Goal: Task Accomplishment & Management: Manage account settings

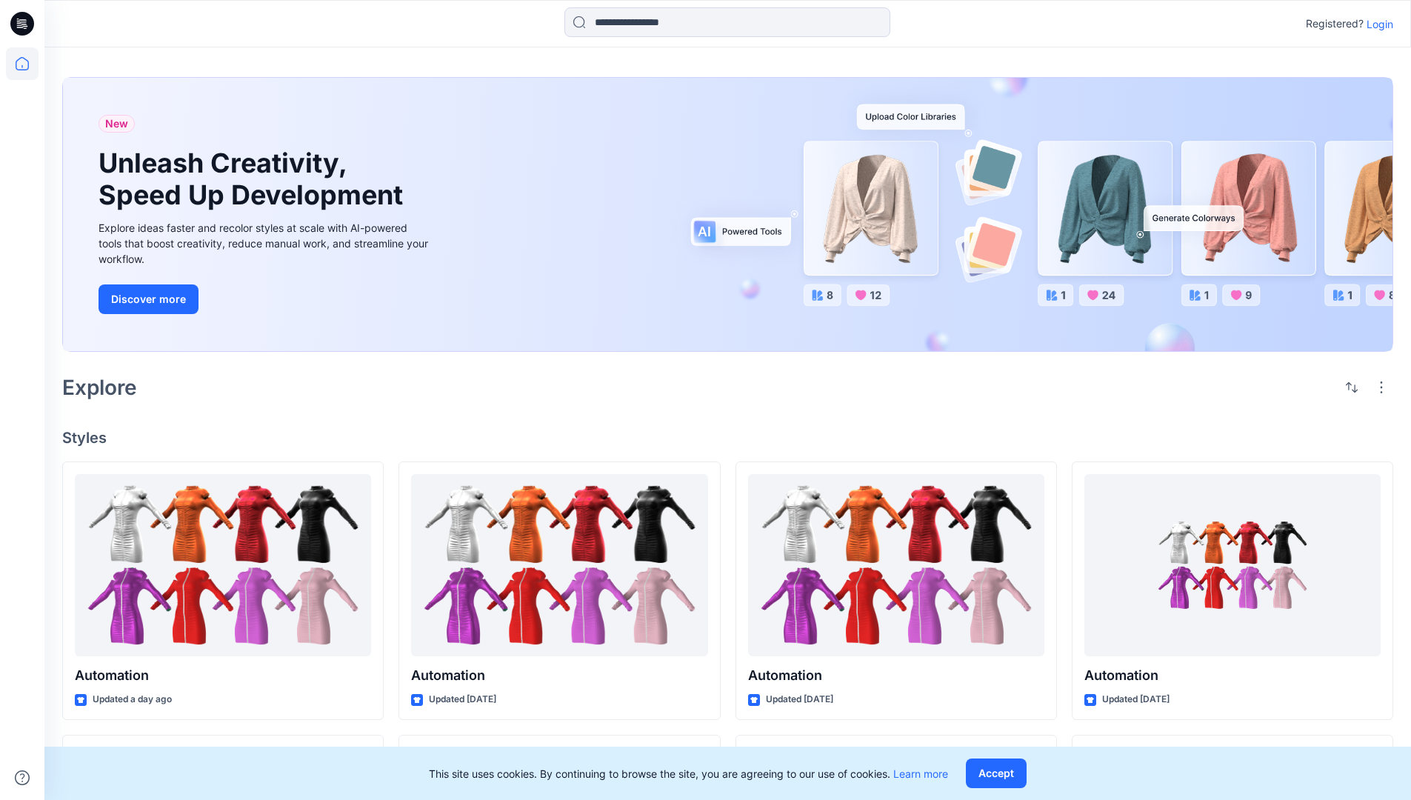
click at [1377, 24] on p "Login" at bounding box center [1380, 24] width 27 height 16
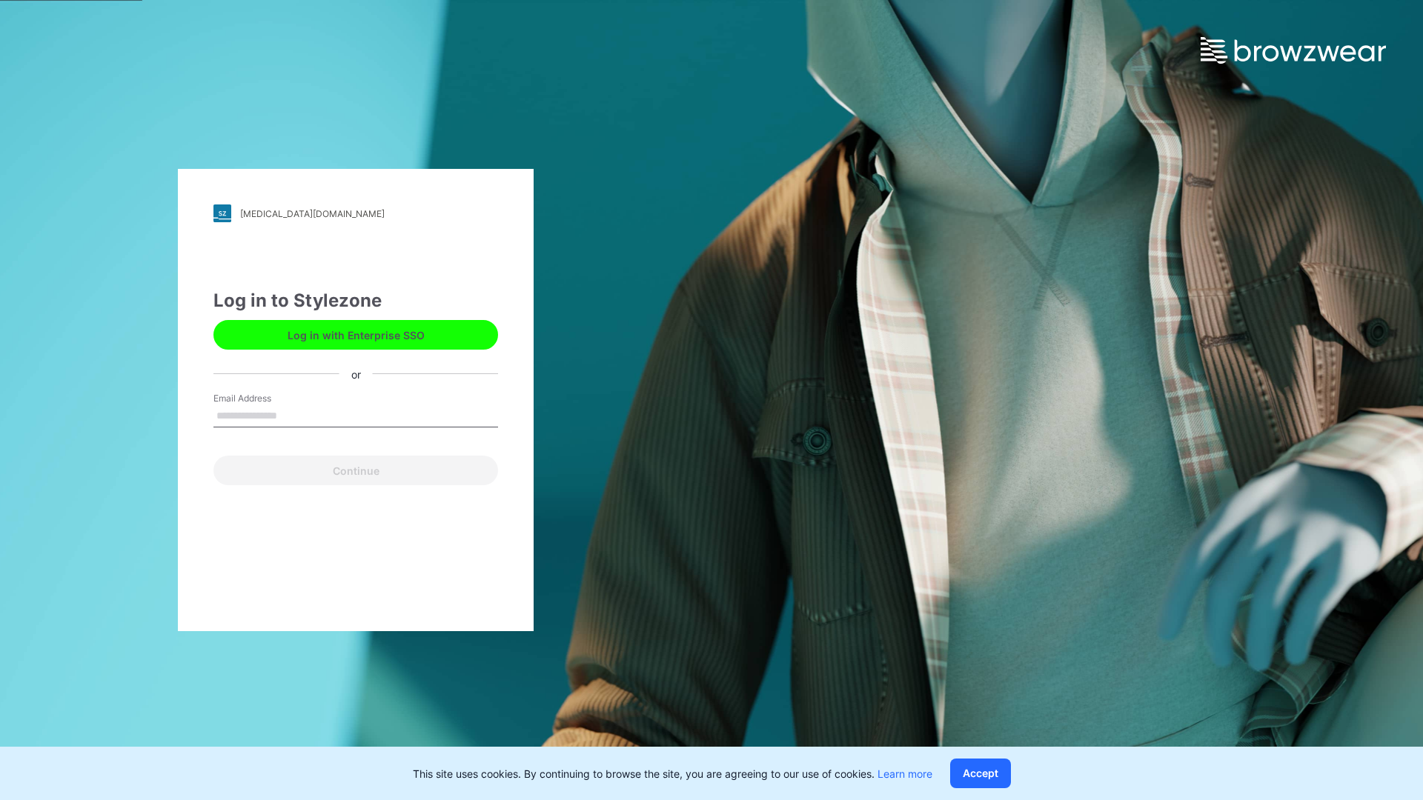
click at [293, 415] on input "Email Address" at bounding box center [355, 416] width 285 height 22
type input "**********"
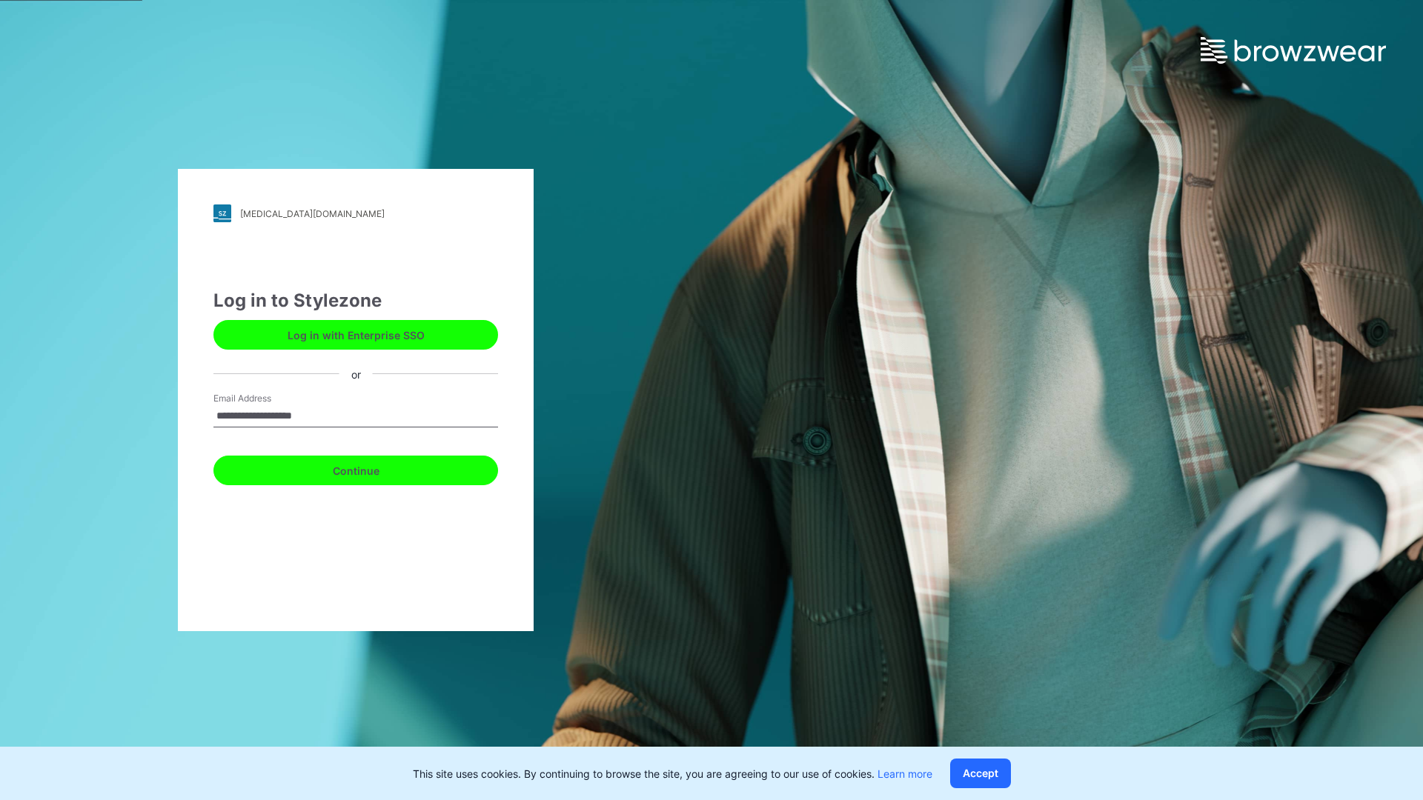
click at [372, 468] on button "Continue" at bounding box center [355, 471] width 285 height 30
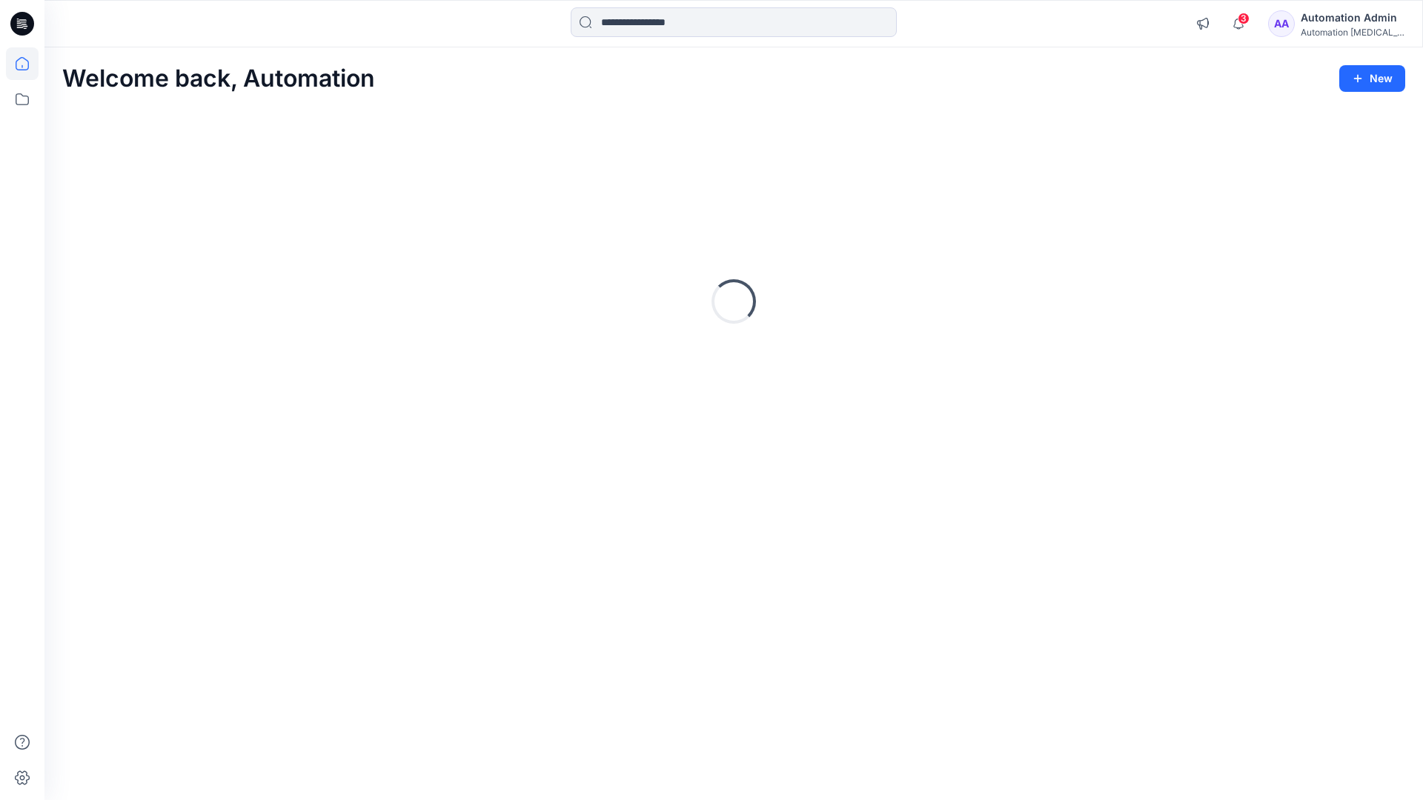
click at [28, 64] on icon at bounding box center [22, 63] width 13 height 13
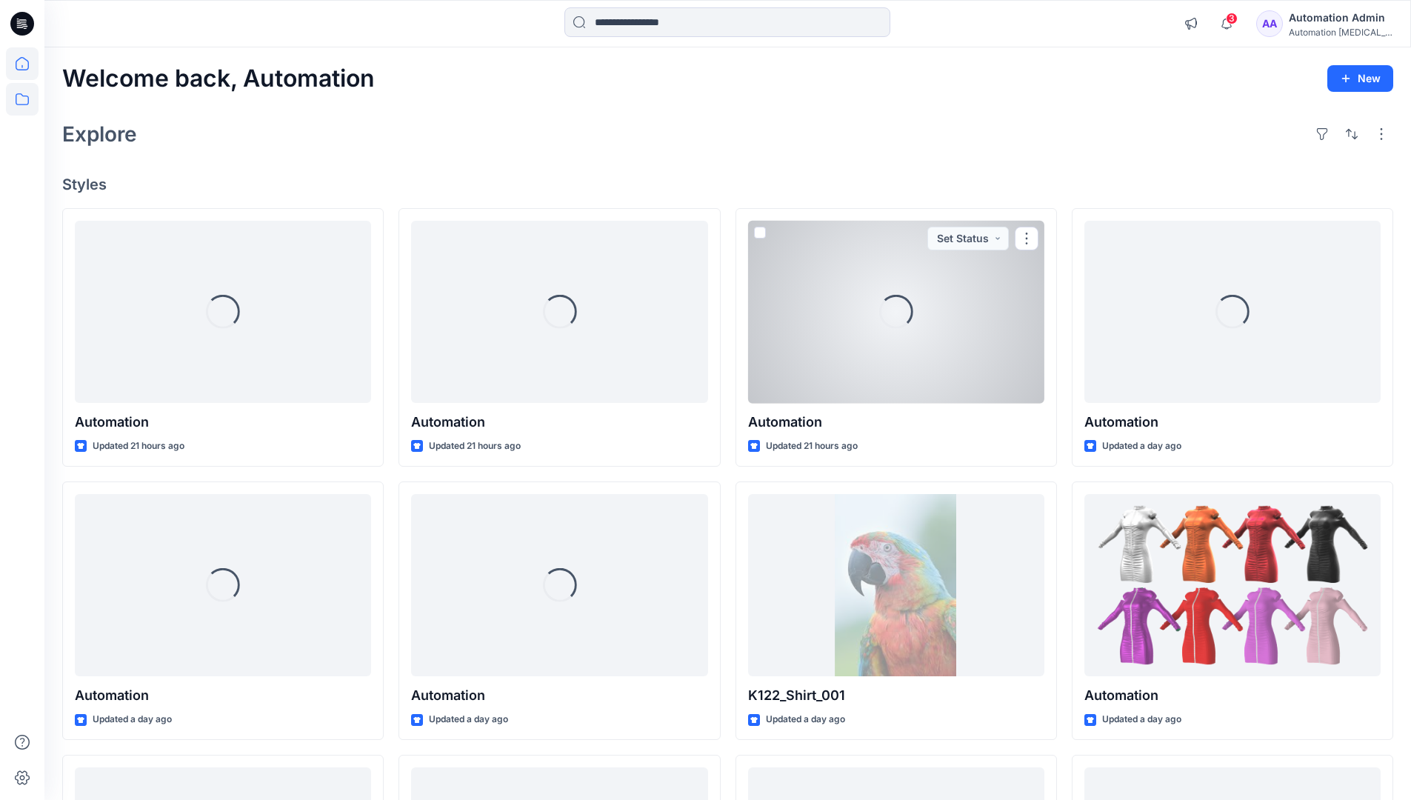
click at [24, 103] on icon at bounding box center [22, 99] width 33 height 33
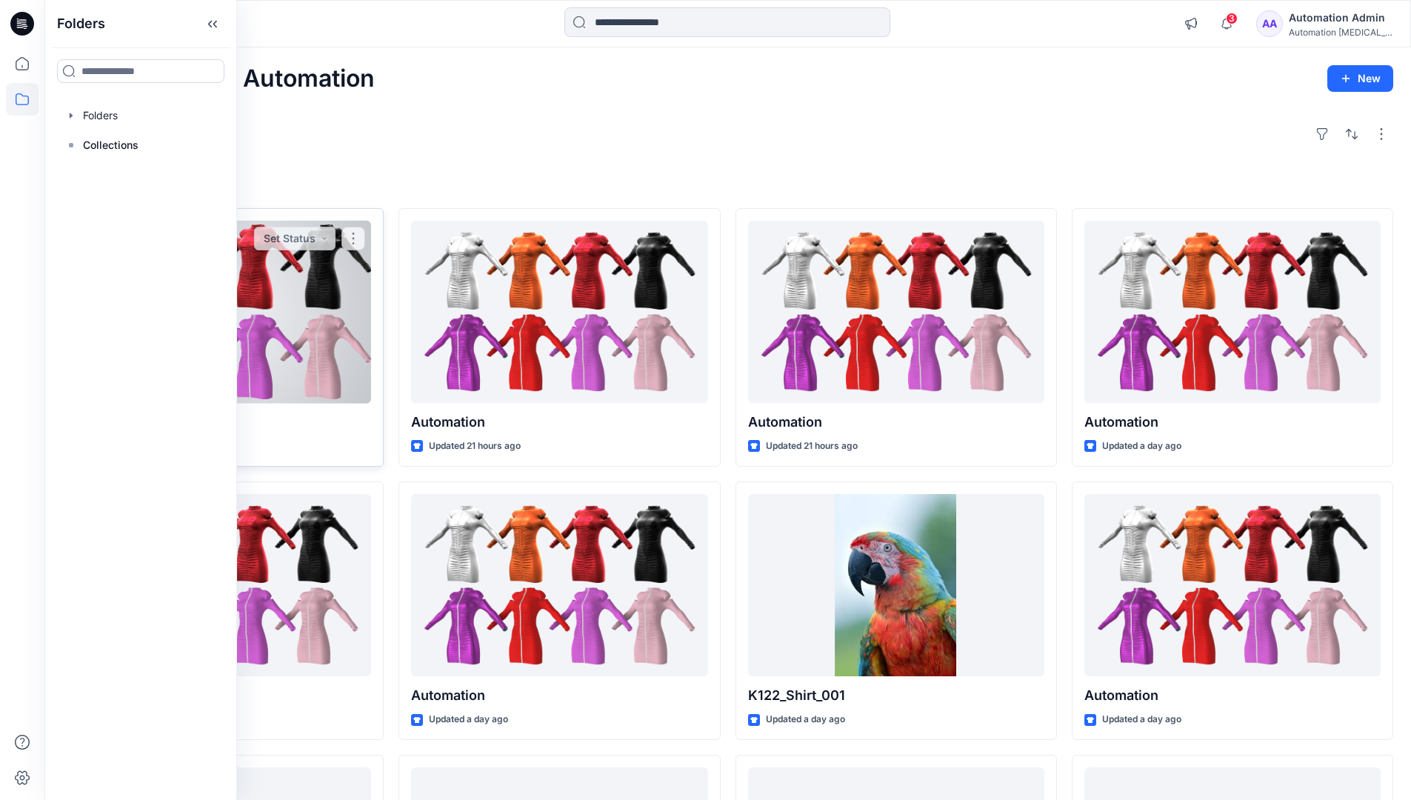
click at [333, 242] on button "Set Status" at bounding box center [294, 239] width 81 height 24
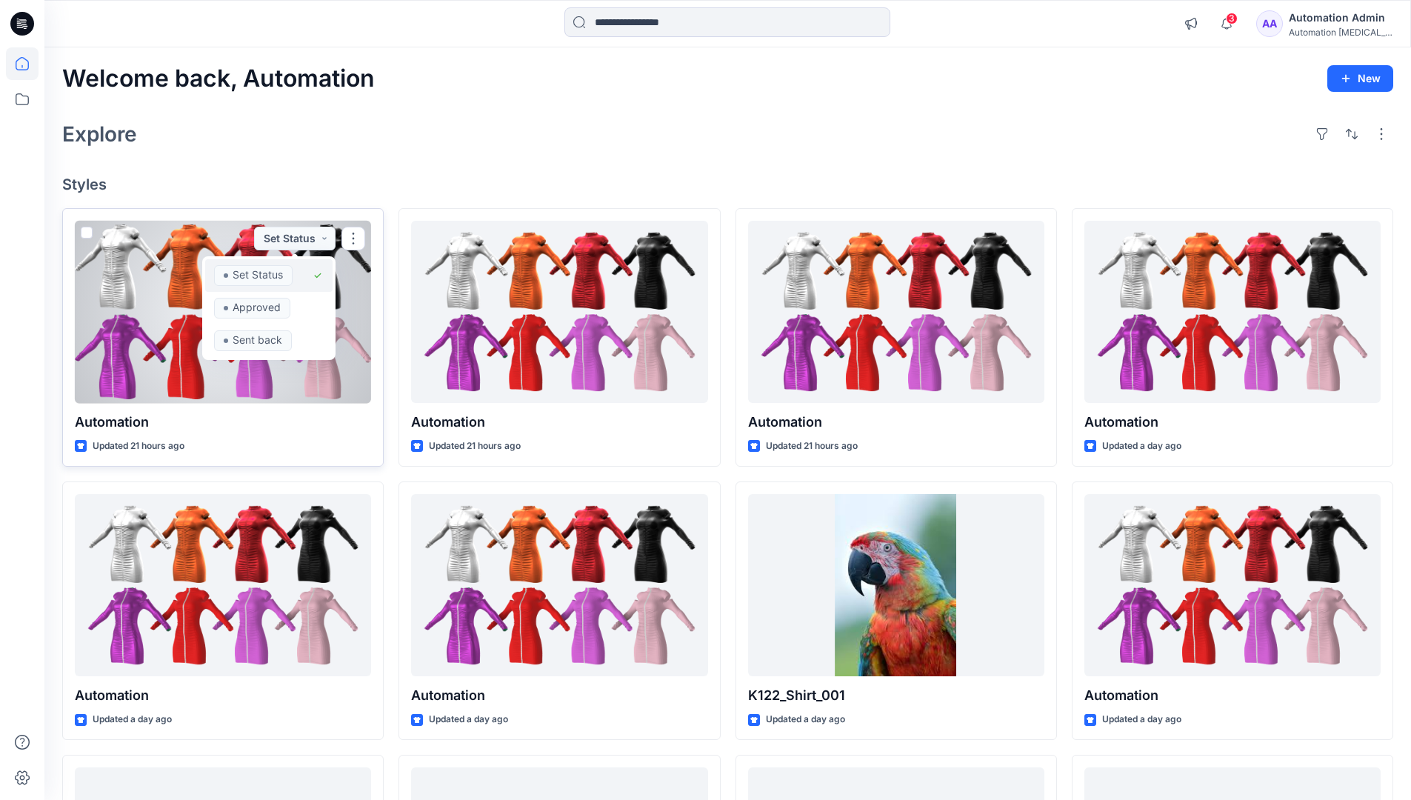
click at [291, 270] on span "Set Status" at bounding box center [253, 275] width 79 height 21
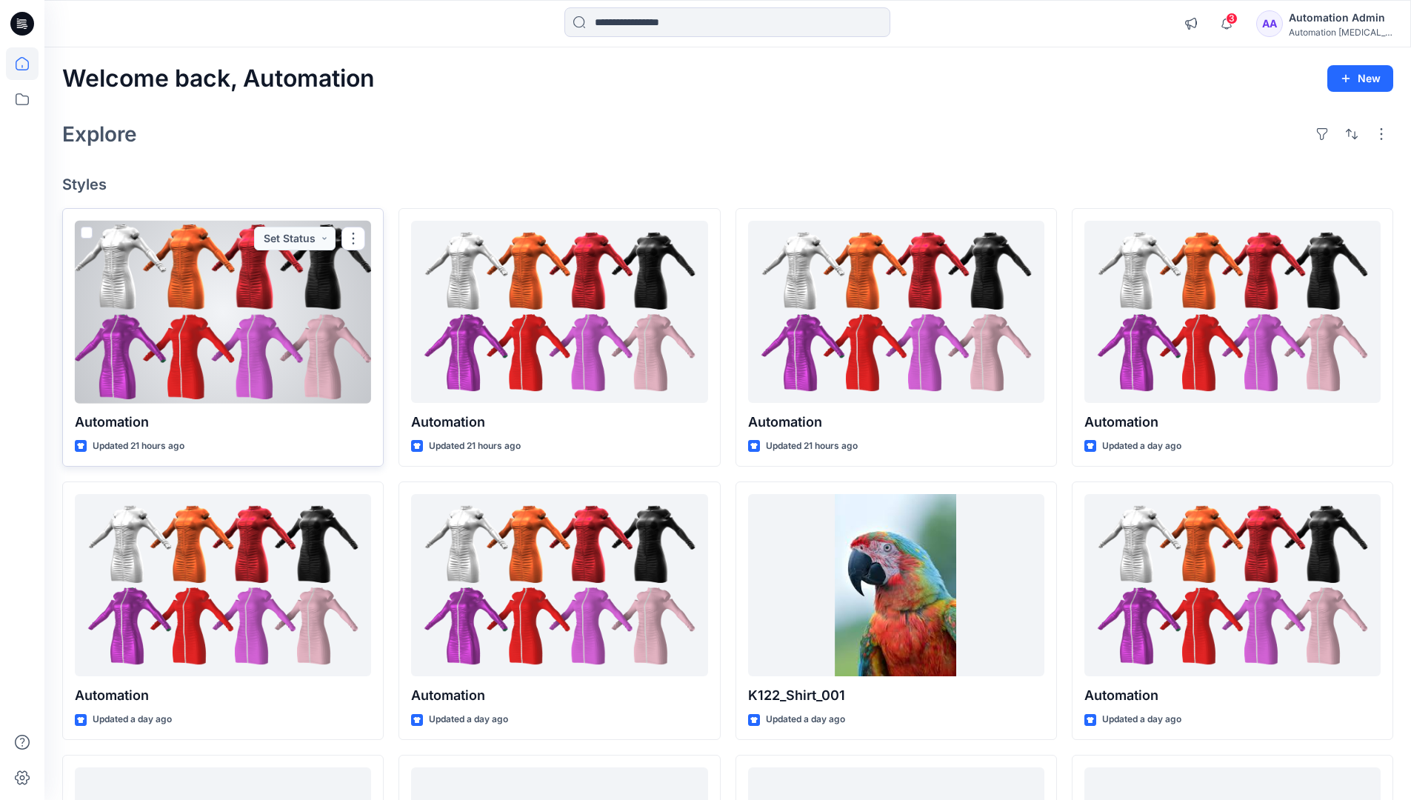
click at [1334, 23] on div "Automation Admin" at bounding box center [1341, 18] width 104 height 18
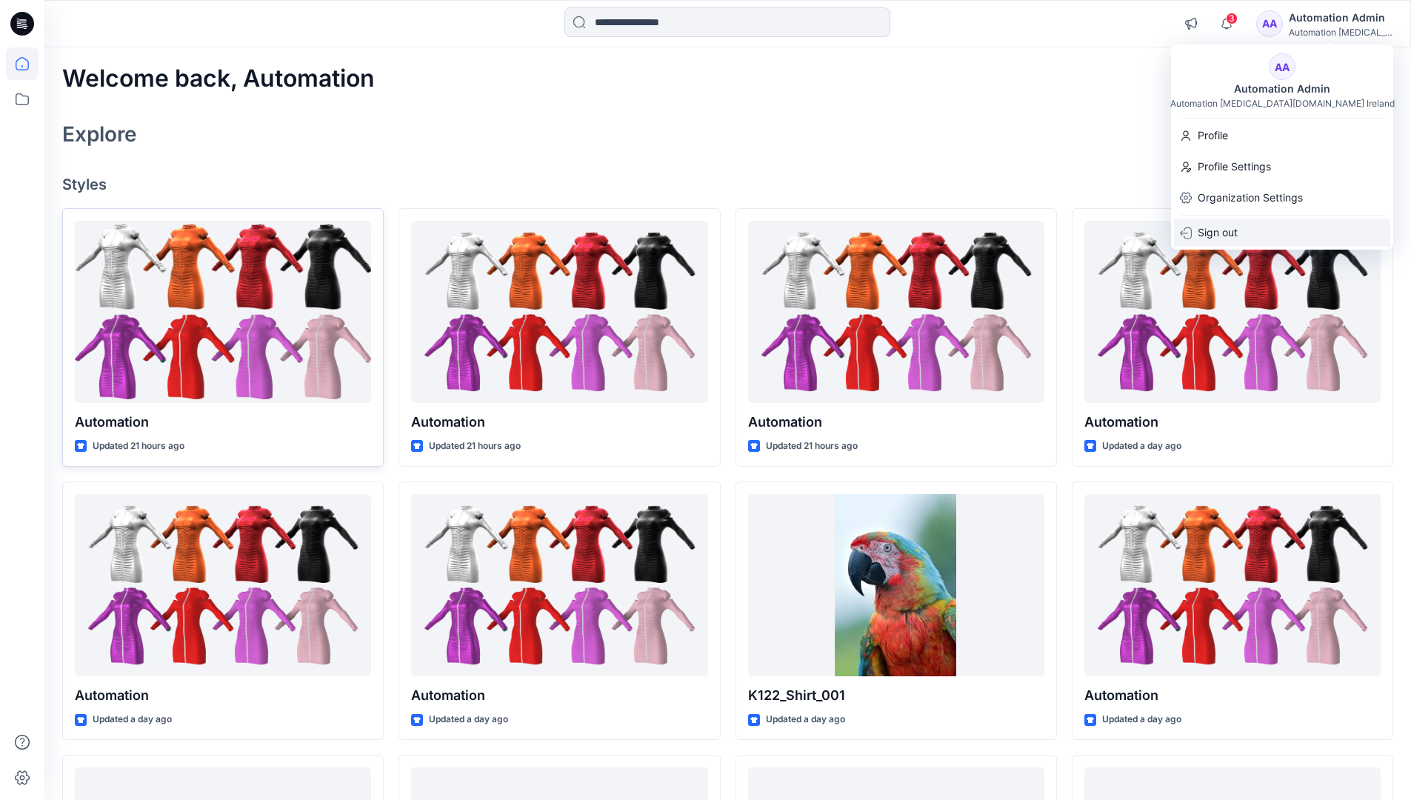
click at [1230, 233] on p "Sign out" at bounding box center [1218, 233] width 40 height 28
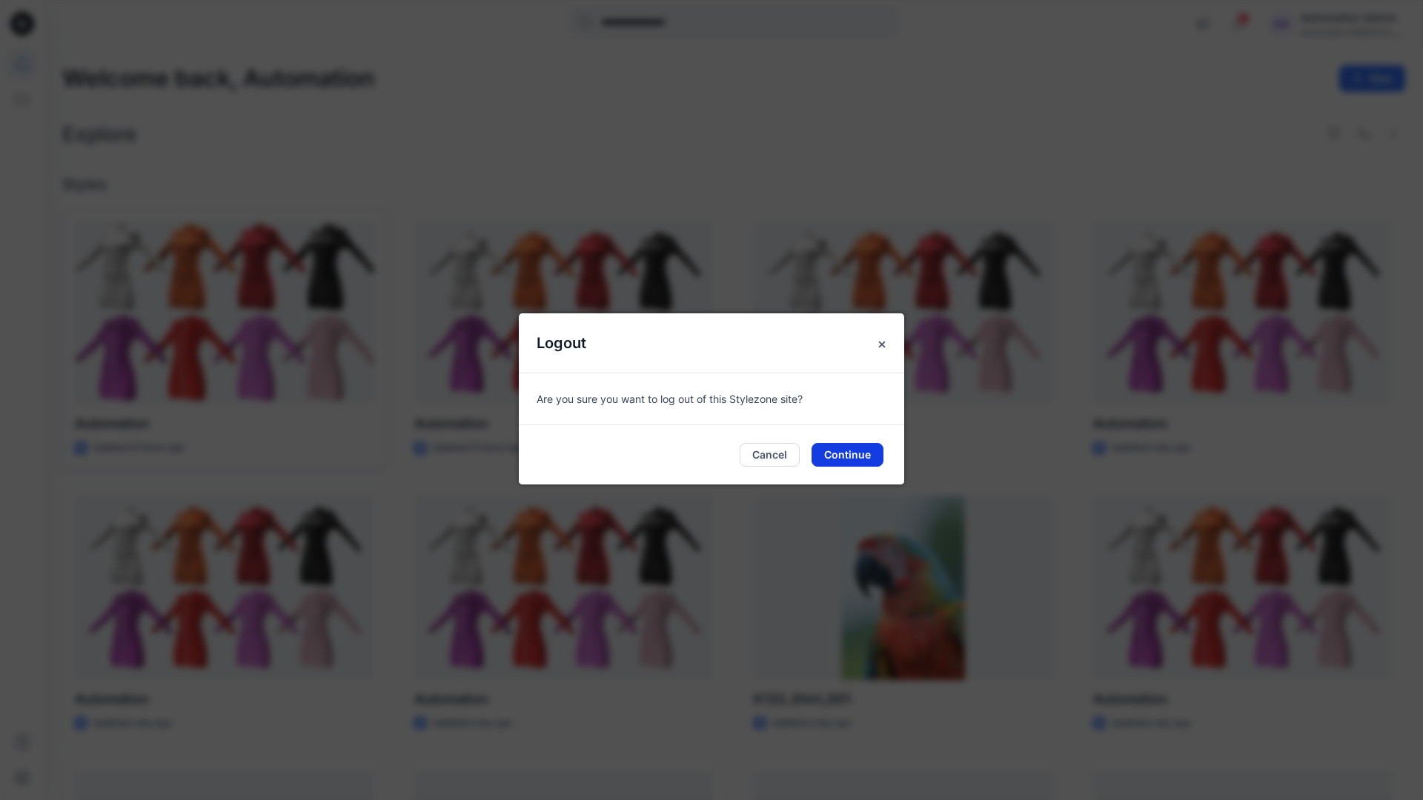
click at [855, 450] on button "Continue" at bounding box center [847, 455] width 72 height 24
